Goal: Navigation & Orientation: Find specific page/section

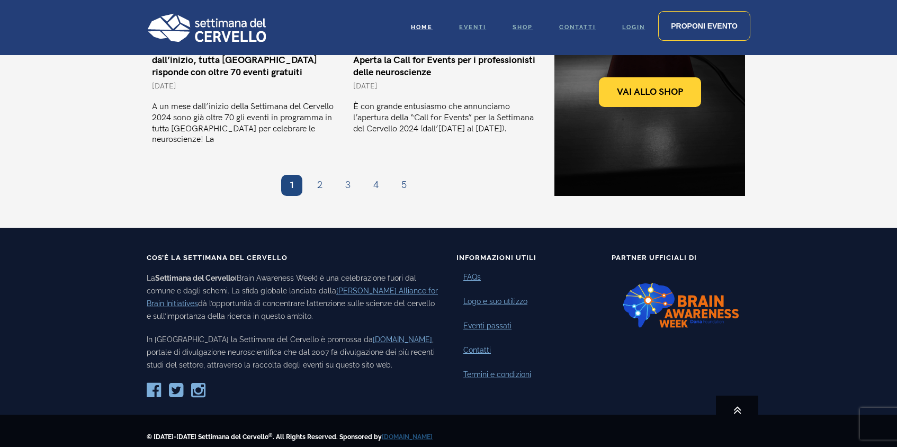
scroll to position [1050, 0]
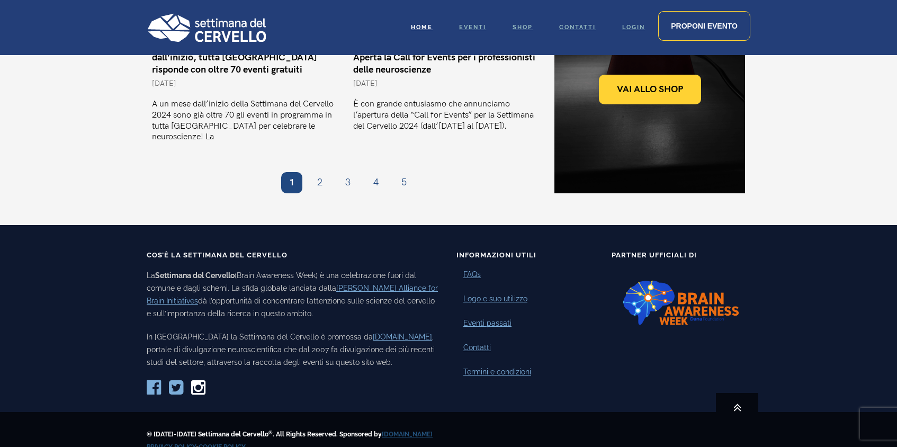
click at [204, 379] on icon at bounding box center [198, 387] width 14 height 17
click at [375, 284] on link "[PERSON_NAME] Alliance for Brain Initiatives" at bounding box center [292, 294] width 291 height 21
click at [499, 318] on link "Eventi passati" at bounding box center [487, 323] width 48 height 11
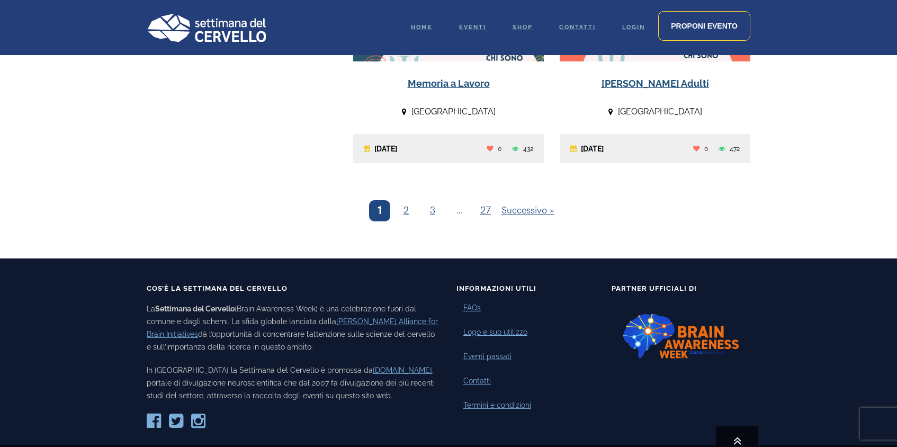
scroll to position [1292, 0]
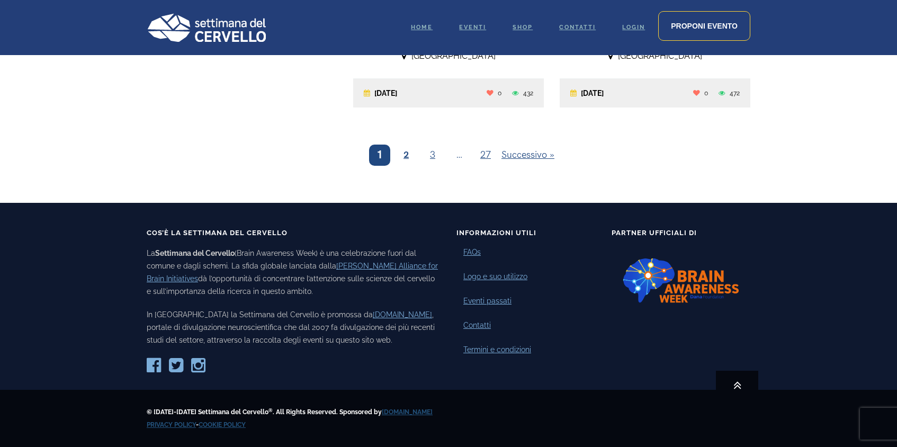
click at [407, 157] on link "2" at bounding box center [405, 155] width 21 height 21
click at [485, 297] on link "Eventi passati" at bounding box center [487, 300] width 48 height 11
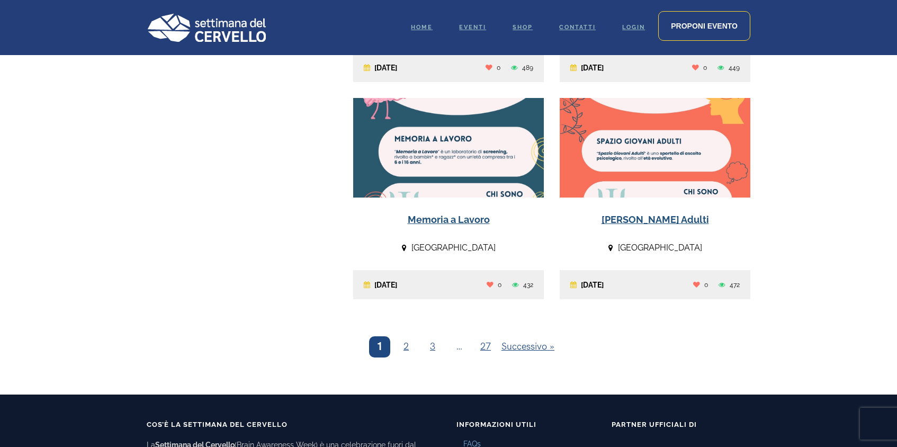
scroll to position [1292, 0]
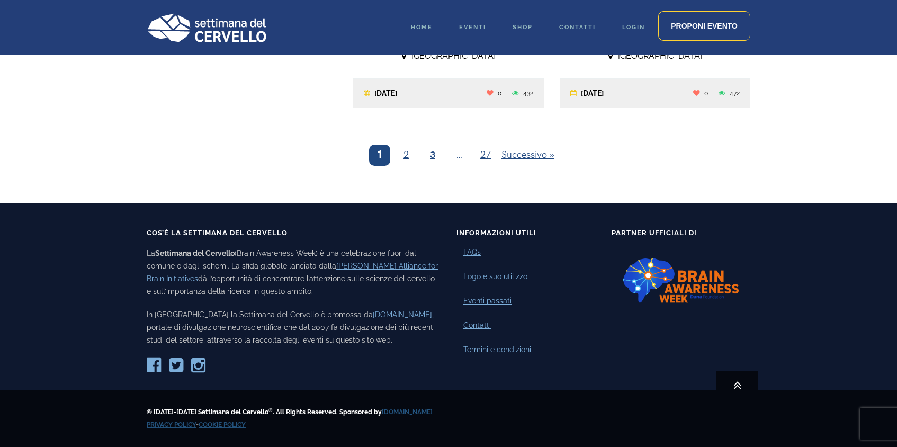
click at [431, 154] on link "3" at bounding box center [432, 155] width 21 height 21
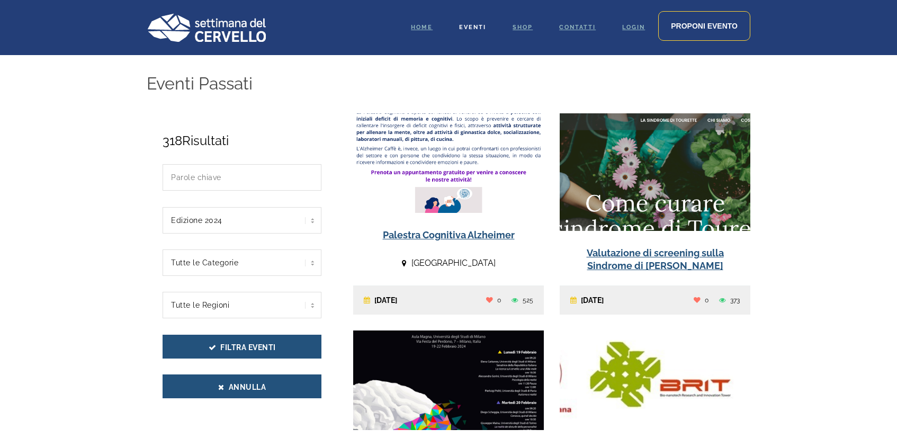
click at [475, 26] on span "Eventi" at bounding box center [472, 27] width 27 height 7
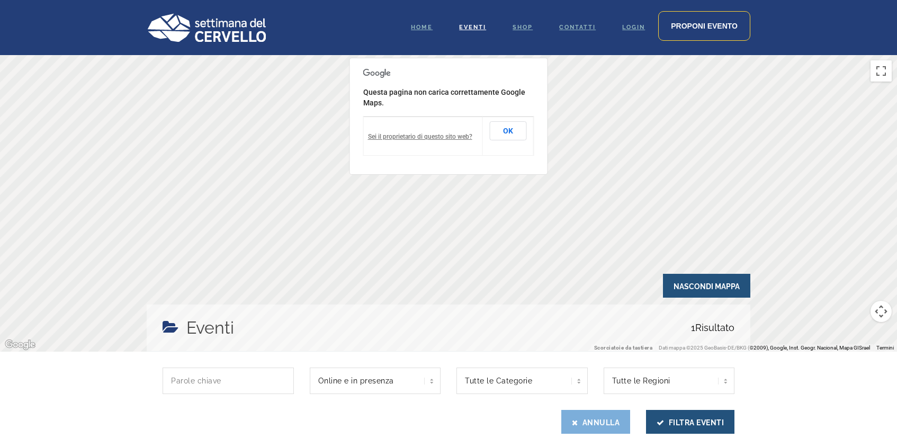
click at [618, 421] on button "Annulla" at bounding box center [595, 422] width 69 height 24
